Goal: Check status: Check status

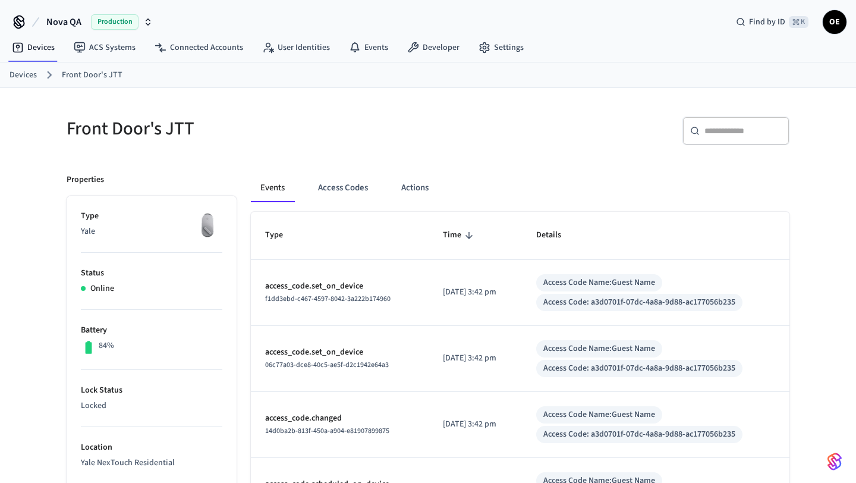
click at [410, 141] on div "Front Door's JTT" at bounding box center [236, 128] width 369 height 52
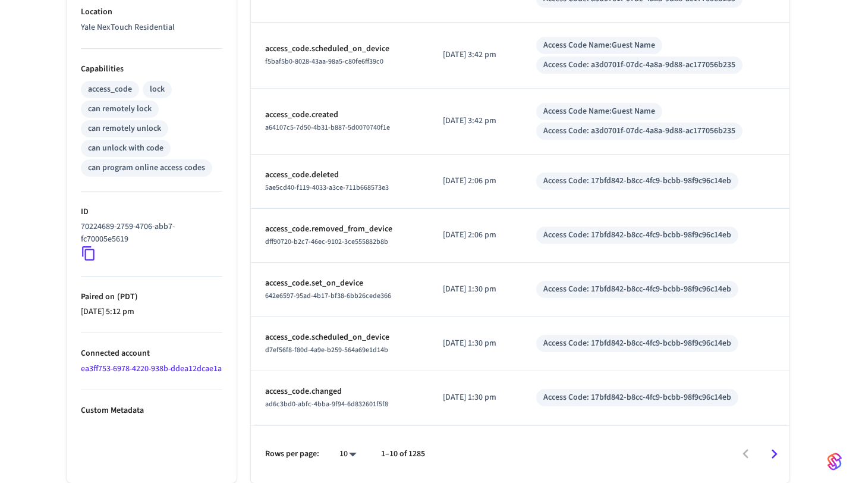
scroll to position [372, 0]
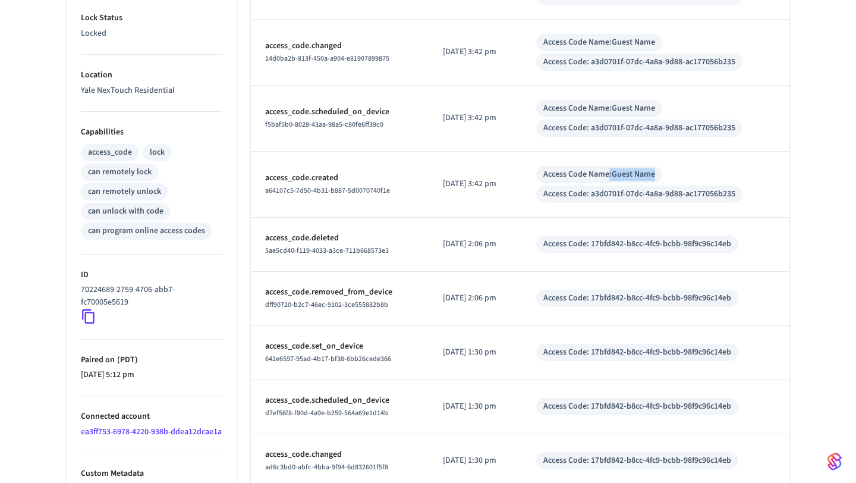
drag, startPoint x: 621, startPoint y: 172, endPoint x: 670, endPoint y: 172, distance: 49.3
click at [662, 172] on div "Access Code Name: Guest Name" at bounding box center [599, 174] width 126 height 17
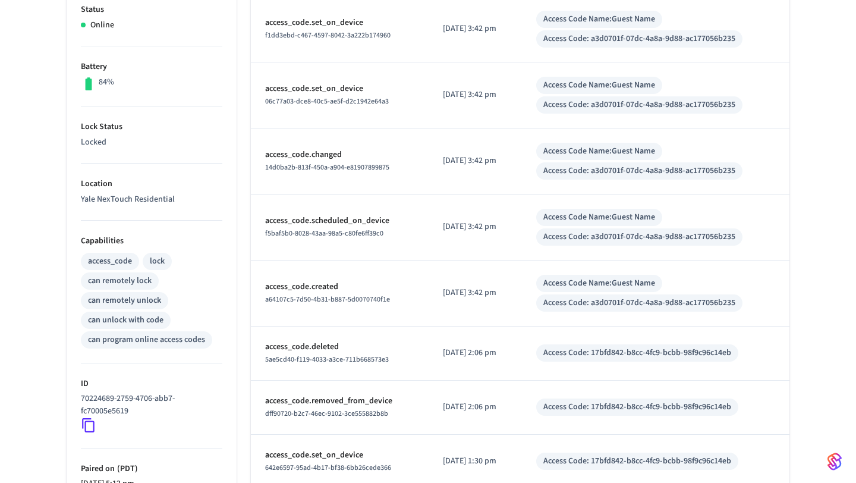
scroll to position [247, 0]
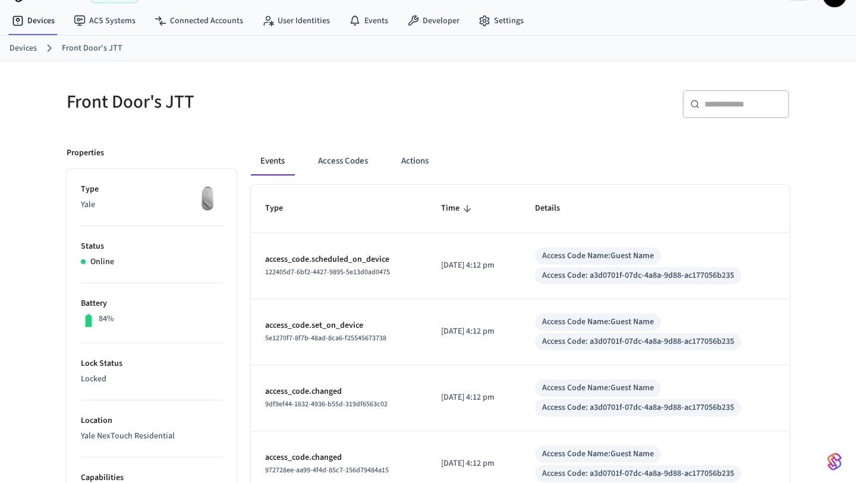
scroll to position [45, 0]
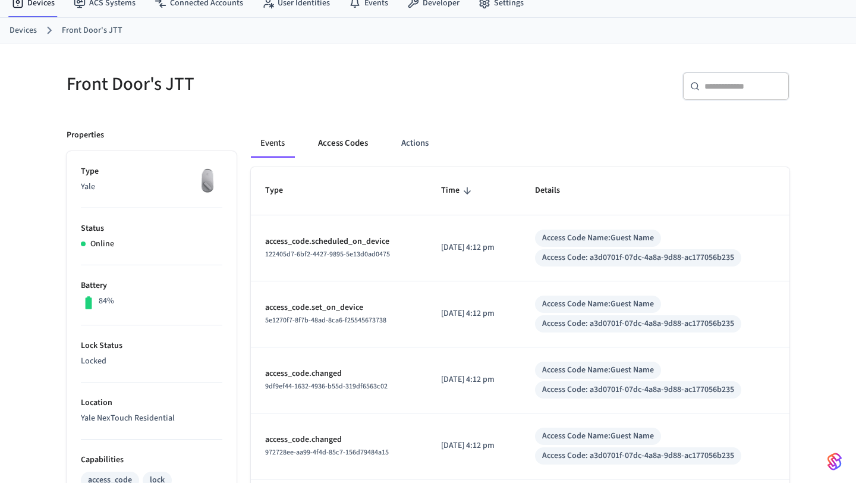
click at [347, 134] on button "Access Codes" at bounding box center [343, 143] width 69 height 29
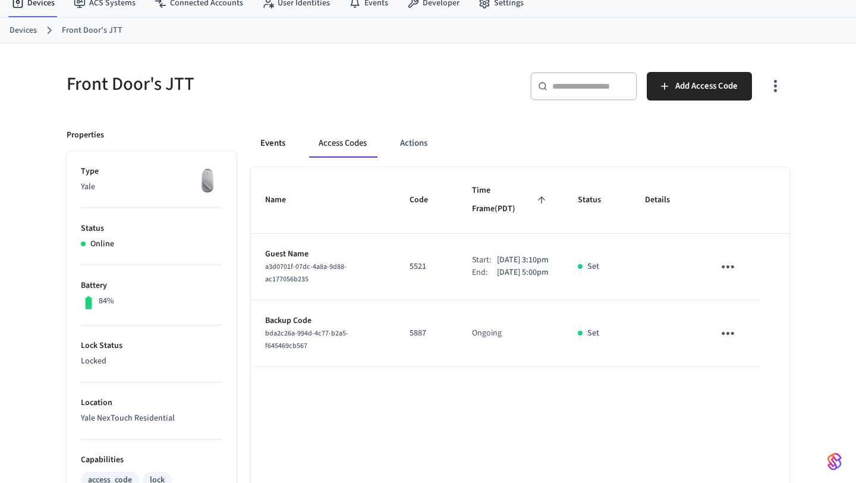
click at [275, 145] on button "Events" at bounding box center [273, 143] width 44 height 29
